Goal: Task Accomplishment & Management: Complete application form

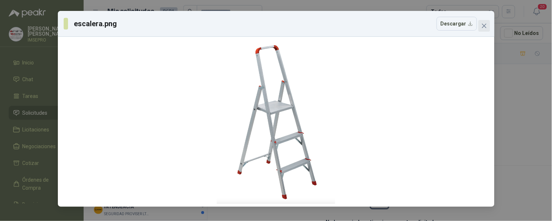
click at [486, 28] on icon "close" at bounding box center [484, 26] width 6 height 6
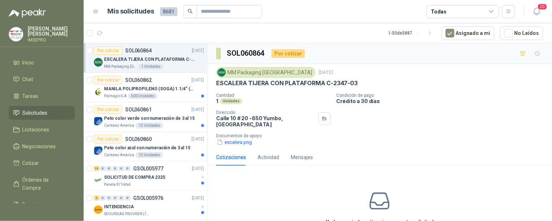
scroll to position [40, 0]
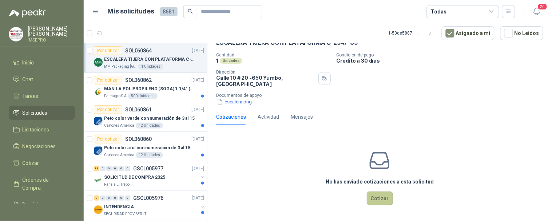
click at [377, 198] on button "Cotizar" at bounding box center [380, 198] width 26 height 14
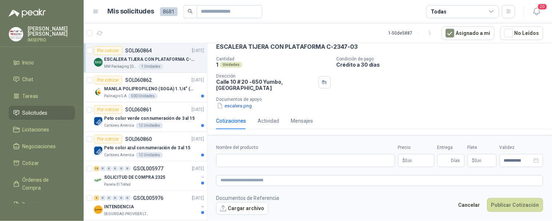
scroll to position [36, 0]
click at [248, 210] on button "Cargar archivo" at bounding box center [242, 208] width 52 height 13
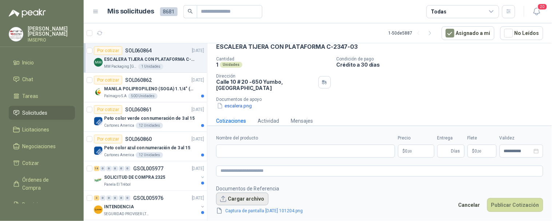
scroll to position [40, 0]
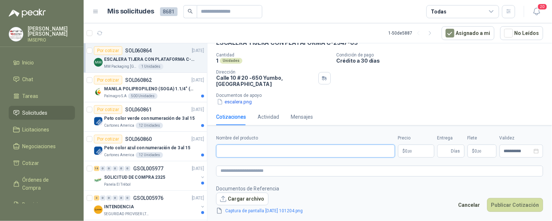
click at [236, 148] on input "Nombre del producto" at bounding box center [305, 150] width 179 height 13
paste input "**********"
type input "**********"
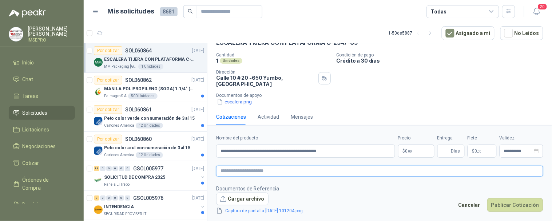
click at [239, 174] on textarea at bounding box center [379, 171] width 327 height 11
paste textarea "**********"
type textarea "**********"
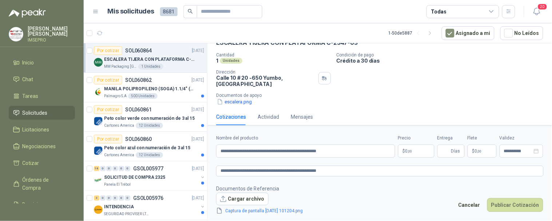
click at [414, 149] on body "[PERSON_NAME] IMSEPRO Inicio Chat Tareas Solicitudes Licitaciones Negociaciones…" at bounding box center [276, 110] width 552 height 221
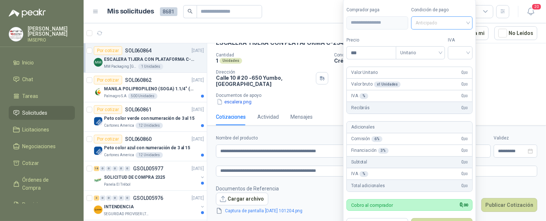
click at [470, 22] on div "Anticipado" at bounding box center [442, 22] width 62 height 13
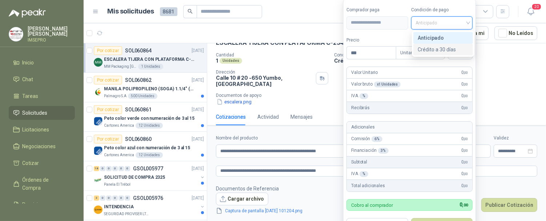
click at [431, 49] on div "Crédito a 30 días" at bounding box center [443, 49] width 51 height 8
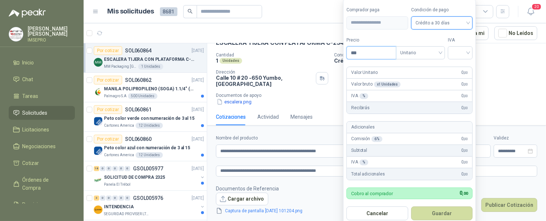
click at [379, 51] on input "***" at bounding box center [371, 53] width 49 height 12
type input "*********"
click at [457, 56] on input "search" at bounding box center [461, 52] width 16 height 11
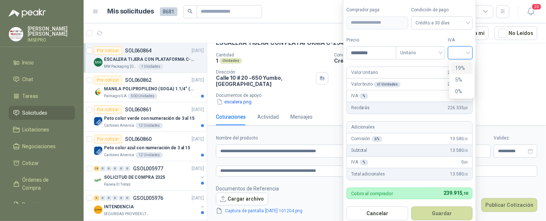
click at [455, 69] on div "19%" at bounding box center [462, 68] width 22 height 12
click at [432, 215] on button "Guardar" at bounding box center [443, 213] width 63 height 14
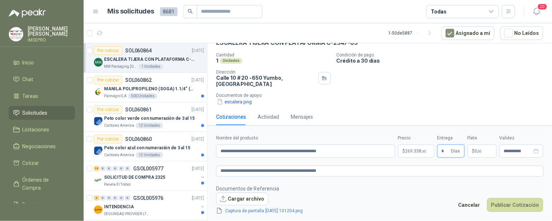
type input "*"
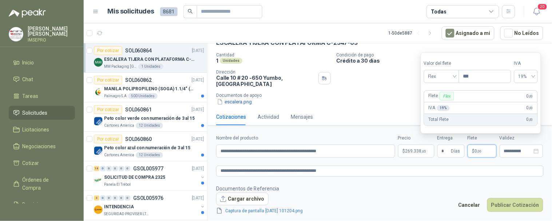
click at [480, 151] on span ",00" at bounding box center [479, 151] width 4 height 4
click at [455, 74] on span "Flex" at bounding box center [441, 76] width 27 height 11
click at [435, 103] on div "Incluido" at bounding box center [442, 103] width 25 height 8
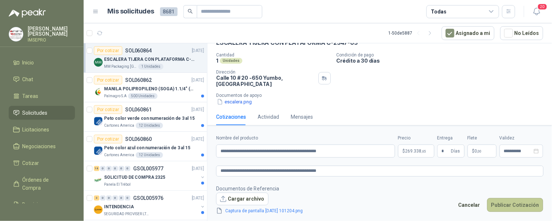
click at [519, 204] on button "Publicar Cotización" at bounding box center [515, 205] width 56 height 14
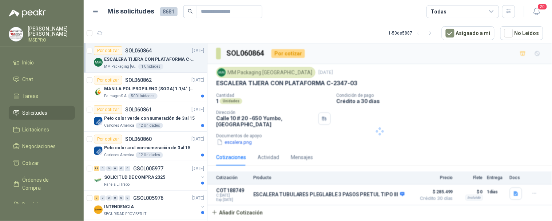
scroll to position [0, 0]
click at [168, 93] on div "Palmagro S.A 500 Unidades" at bounding box center [154, 96] width 100 height 6
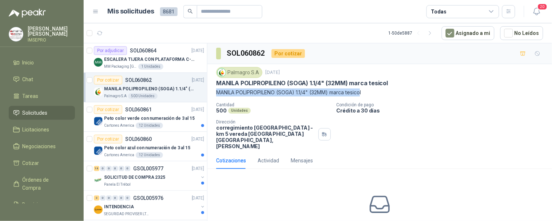
drag, startPoint x: 364, startPoint y: 93, endPoint x: 210, endPoint y: 93, distance: 153.9
click at [210, 93] on div "Palmagro [DATE] MANILA POLIPROPILENO (SOGA) 1.1/4" (32MM) marca tesicol MANILA …" at bounding box center [379, 108] width 345 height 88
copy p "MANILA POLIPROPILENO (SOGA) 1.1/4" (32MM) marca tesico"
click at [153, 123] on div "12 Unidades" at bounding box center [149, 126] width 27 height 6
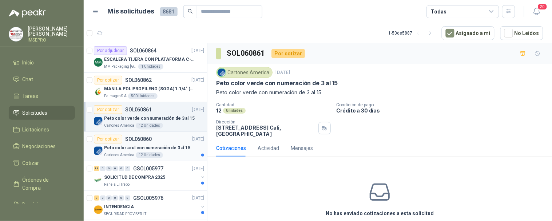
click at [157, 143] on div "Por cotizar SOL060860 [DATE]" at bounding box center [149, 139] width 110 height 9
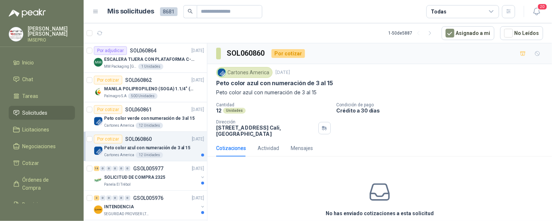
scroll to position [81, 0]
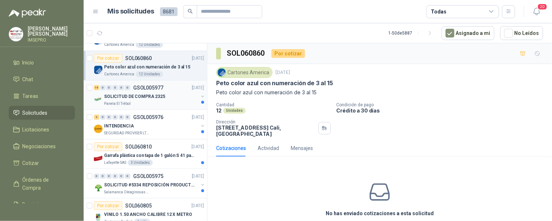
click at [155, 103] on div "Panela El Trébol" at bounding box center [151, 104] width 94 height 6
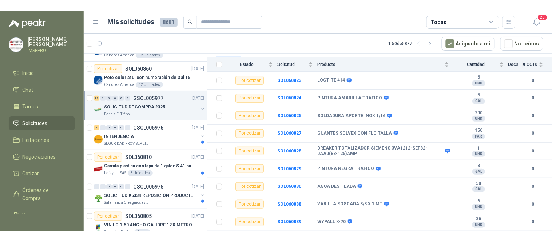
scroll to position [76, 0]
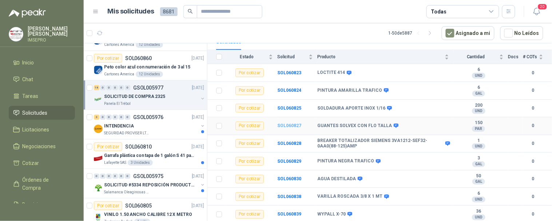
click at [292, 127] on b "SOL060827" at bounding box center [289, 125] width 24 height 5
